Goal: Find specific page/section: Find specific page/section

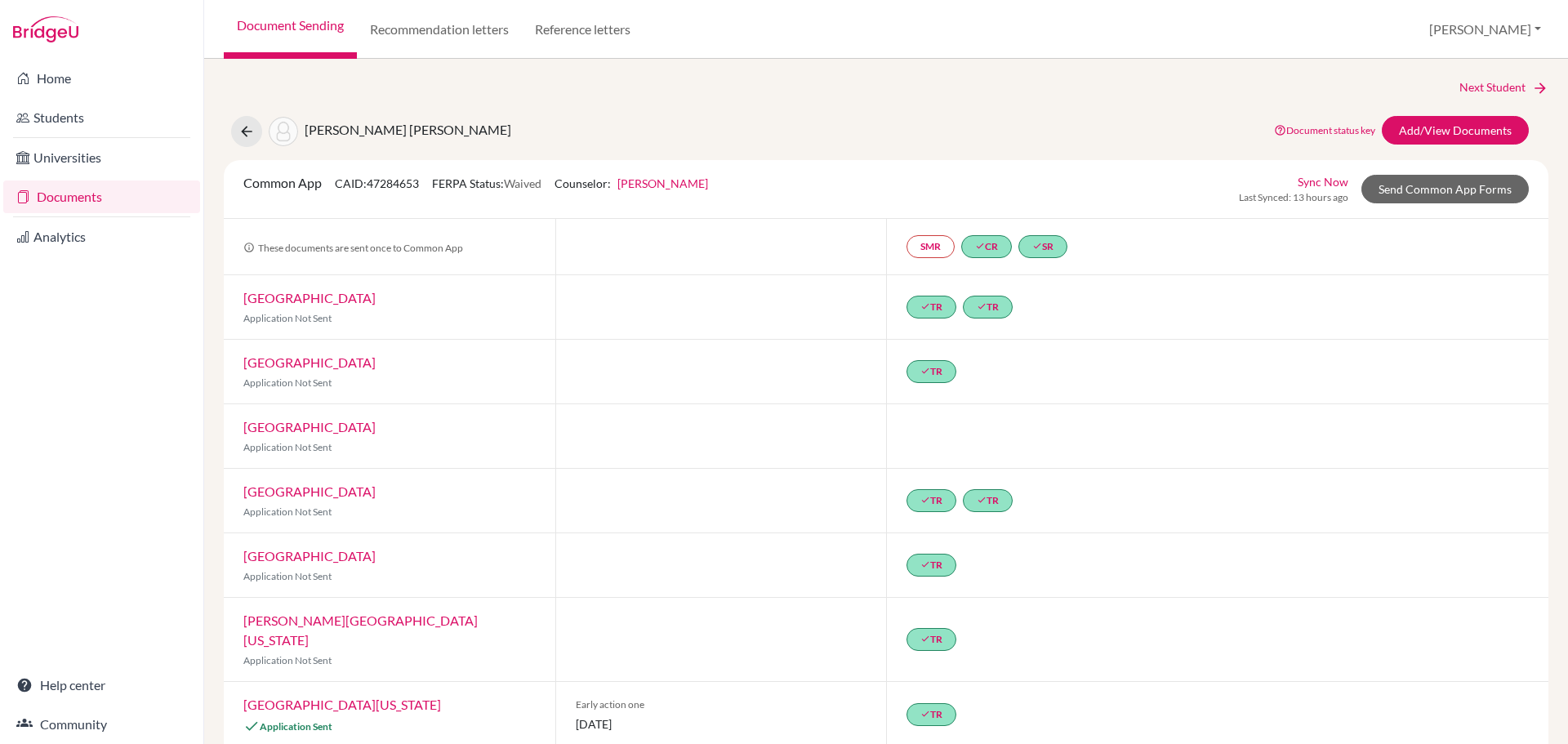
click at [48, 195] on link "Documents" at bounding box center [101, 196] width 196 height 33
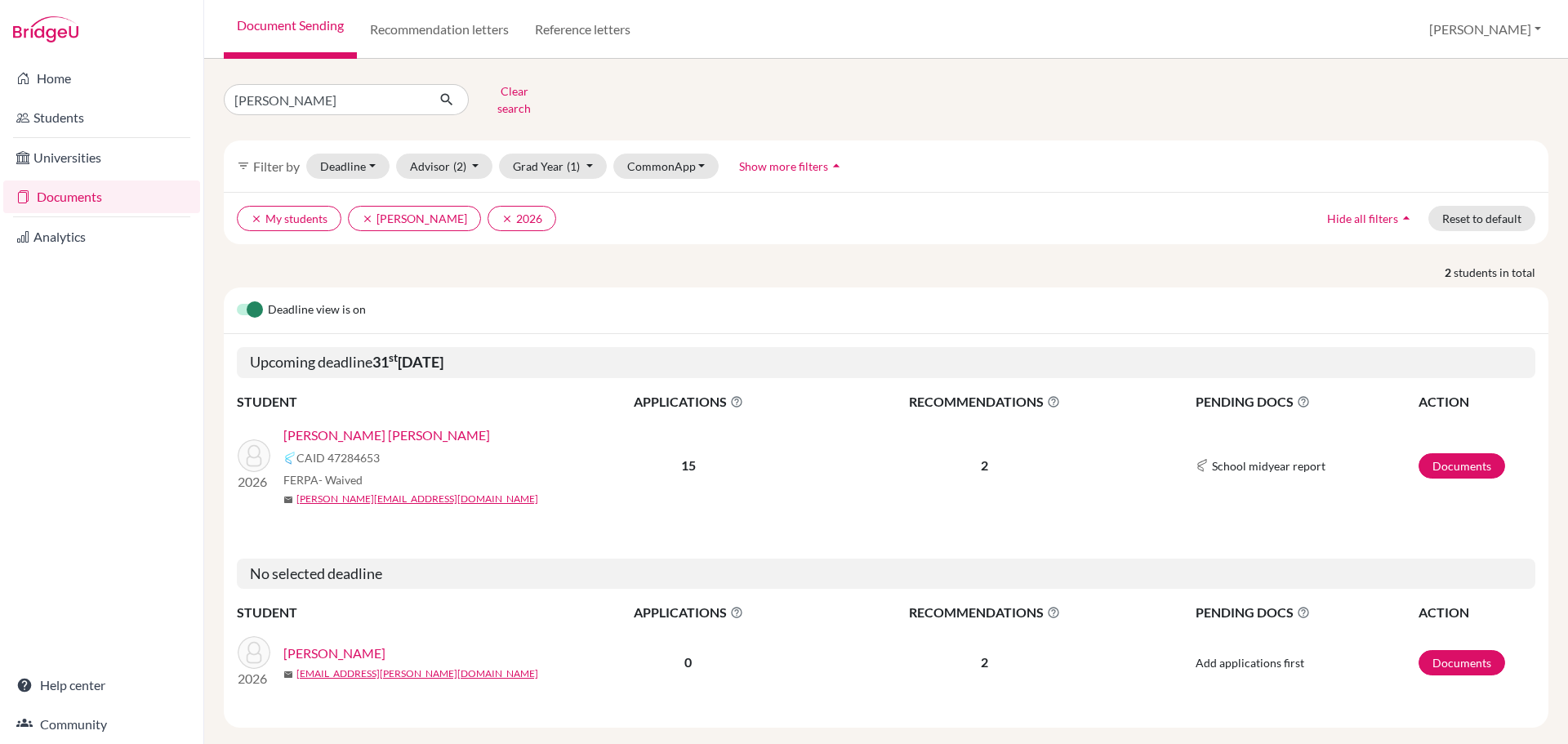
click at [113, 433] on div "Home Students Universities Documents Analytics Help center Community" at bounding box center [102, 402] width 203 height 686
click at [295, 93] on input "zamora" at bounding box center [325, 99] width 202 height 31
type input "segovia"
click button "submit" at bounding box center [447, 99] width 43 height 31
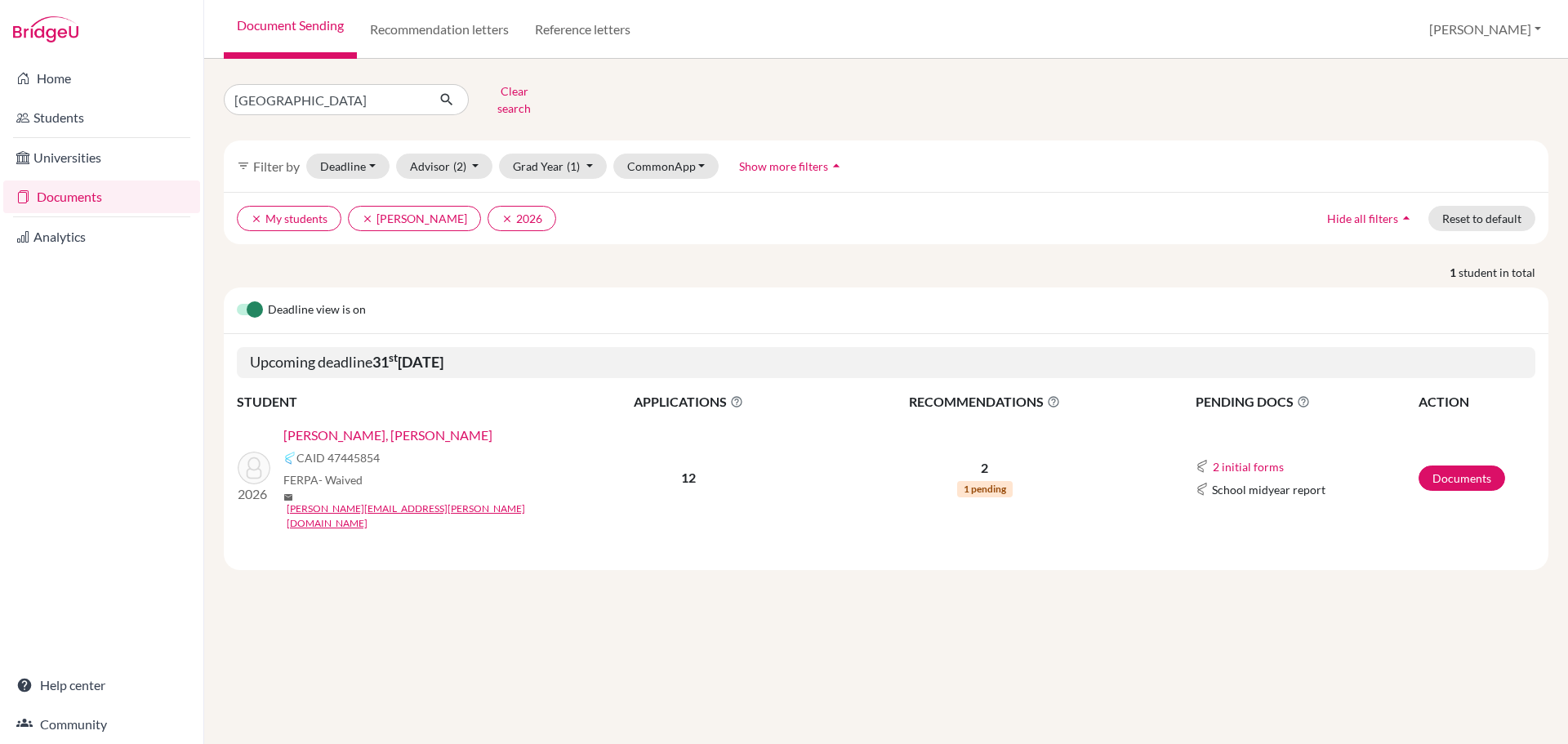
click at [388, 426] on link "[PERSON_NAME], [PERSON_NAME]" at bounding box center [388, 436] width 209 height 20
